Goal: Find specific page/section: Find specific page/section

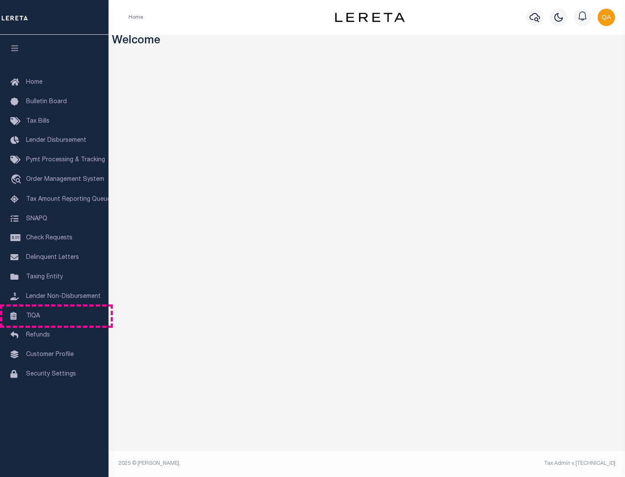
click at [54, 316] on link "TIQA" at bounding box center [54, 317] width 109 height 20
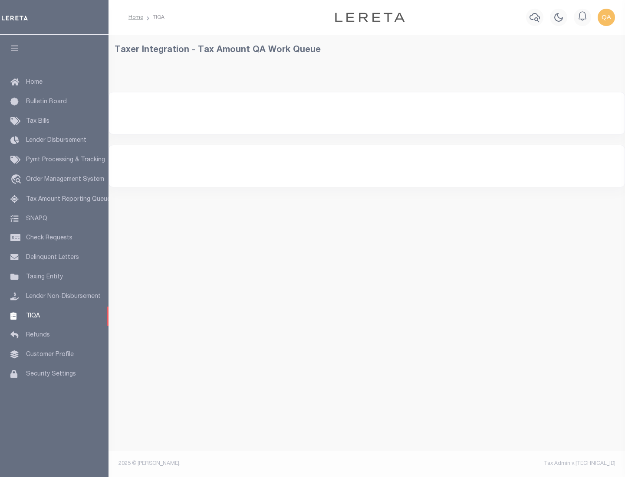
select select "200"
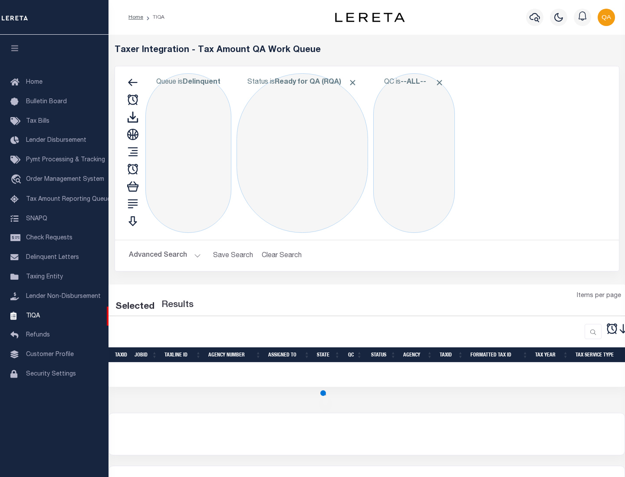
select select "200"
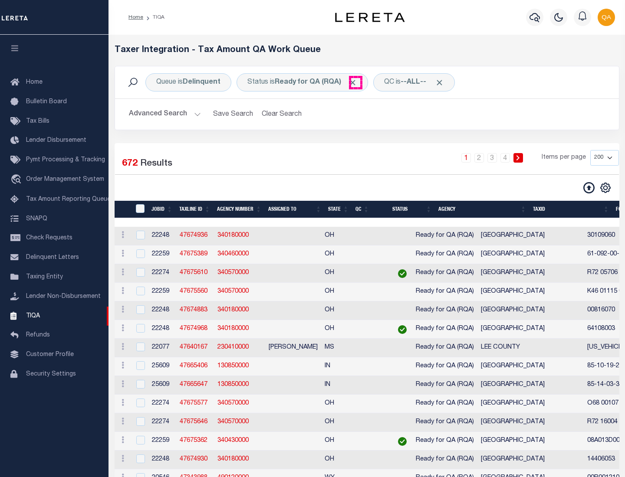
click at [355, 82] on span "Click to Remove" at bounding box center [352, 82] width 9 height 9
